Goal: Task Accomplishment & Management: Manage account settings

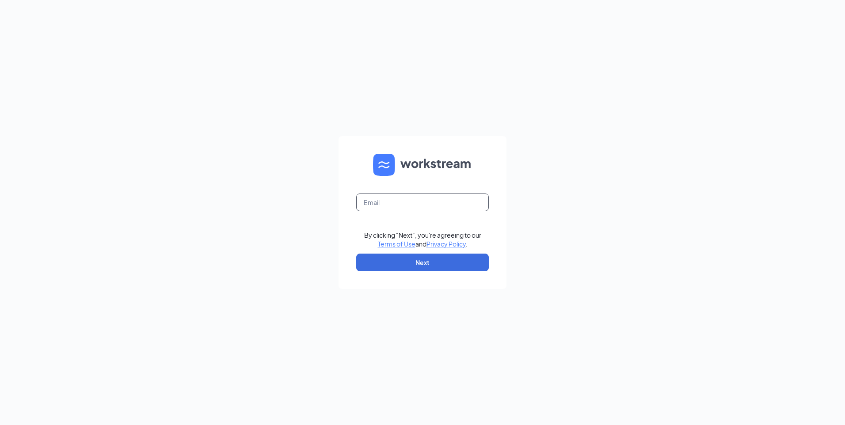
click at [424, 201] on input "text" at bounding box center [422, 202] width 133 height 18
type input "a"
click at [435, 201] on input "text" at bounding box center [422, 202] width 133 height 18
type input "[EMAIL_ADDRESS][DOMAIN_NAME]"
click at [414, 261] on button "Next" at bounding box center [422, 263] width 133 height 18
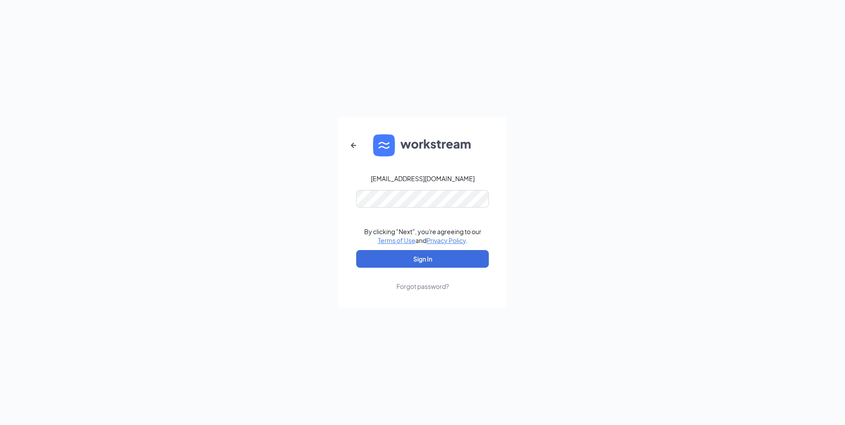
click at [412, 189] on form "[EMAIL_ADDRESS][DOMAIN_NAME] By clicking "Next", you're agreeing to our Terms o…" at bounding box center [422, 213] width 168 height 192
click at [407, 263] on button "Sign In" at bounding box center [422, 259] width 133 height 18
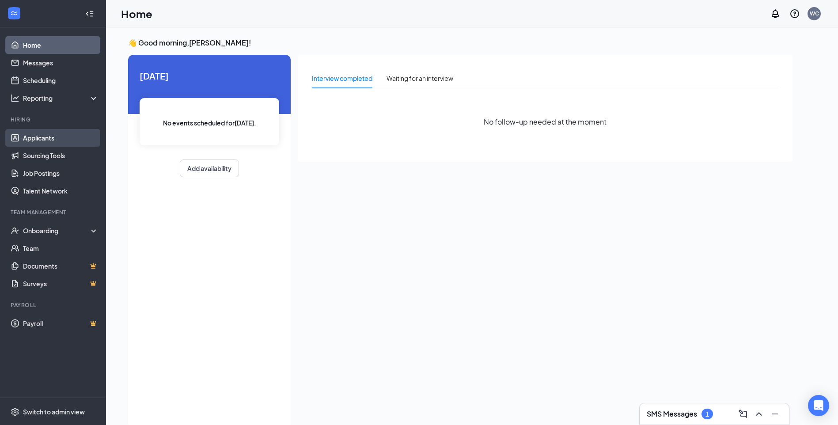
click at [43, 131] on link "Applicants" at bounding box center [61, 138] width 76 height 18
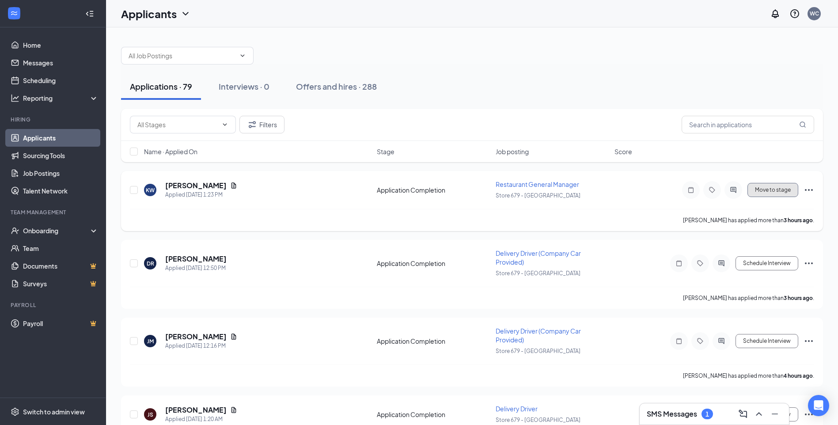
click at [771, 195] on button "Move to stage" at bounding box center [772, 190] width 51 height 14
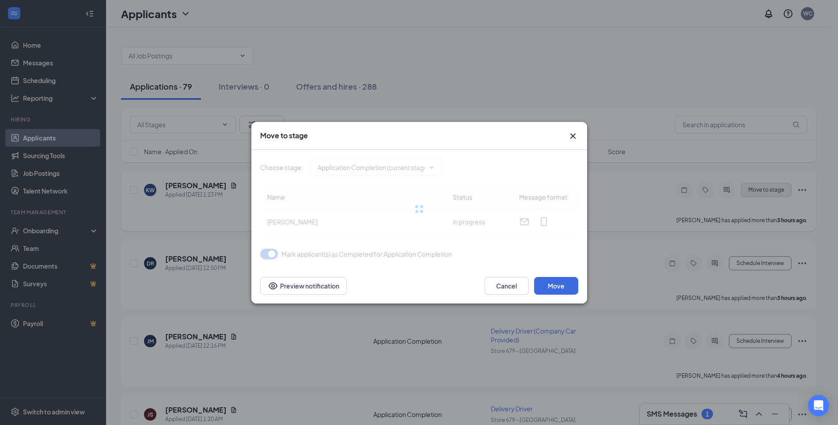
type input "CBC Decision (next stage)"
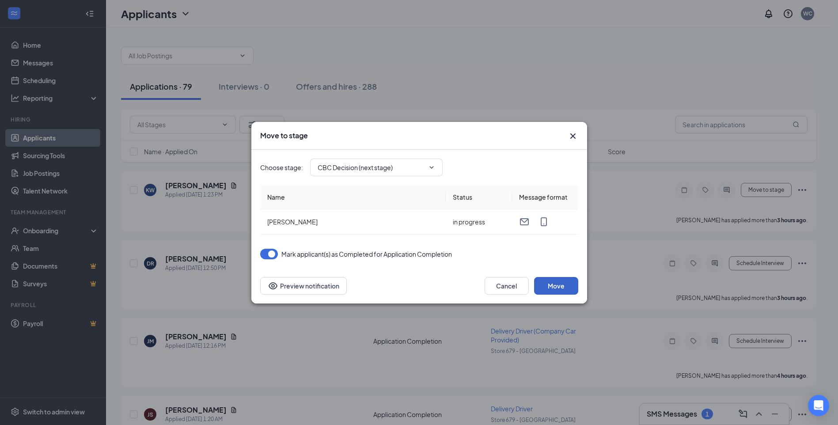
click at [564, 277] on button "Move" at bounding box center [556, 286] width 44 height 18
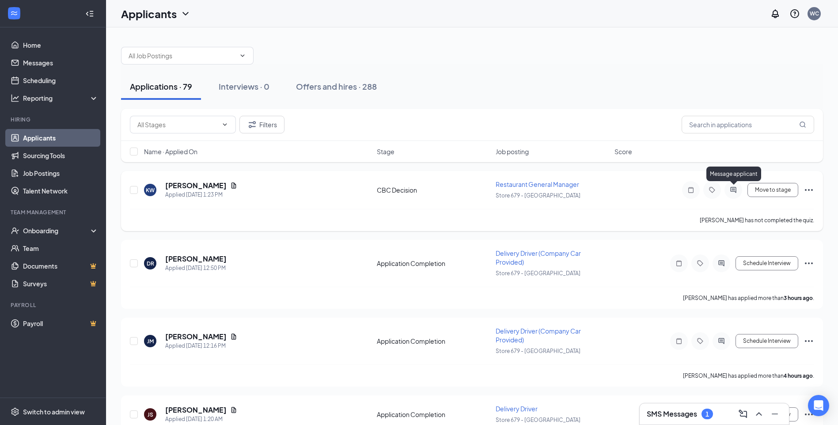
click at [728, 192] on icon "ActiveChat" at bounding box center [733, 189] width 11 height 7
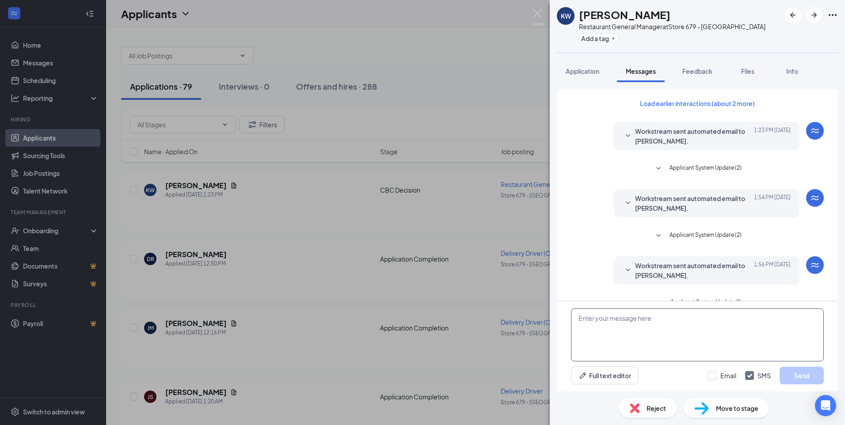
click at [610, 318] on textarea at bounding box center [697, 334] width 253 height 53
type textarea "please call the store to schedule an interview for management."
click at [800, 377] on button "Send" at bounding box center [801, 376] width 44 height 18
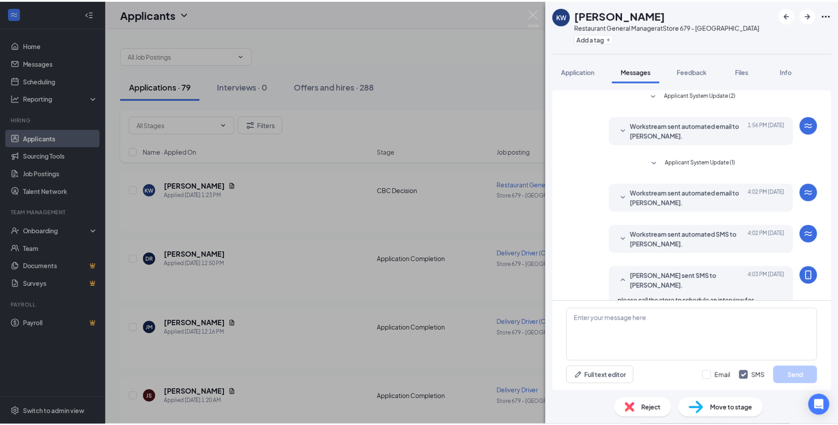
scroll to position [167, 0]
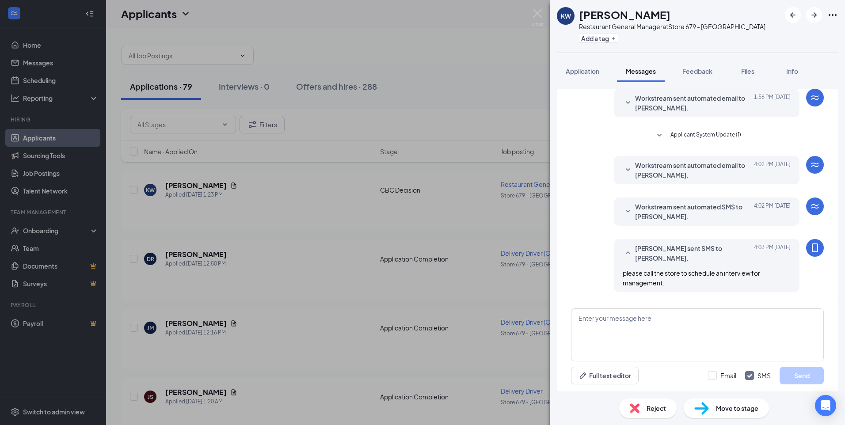
click at [535, 8] on div "KW [PERSON_NAME] Restaurant General Manager at Store 679 - Decatur Add a tag Ap…" at bounding box center [422, 212] width 845 height 425
